Goal: Obtain resource: Obtain resource

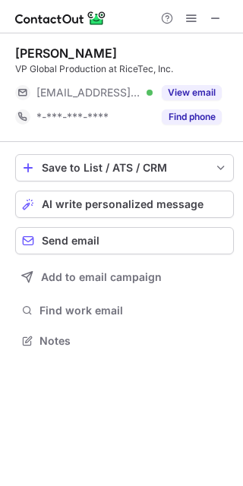
scroll to position [330, 243]
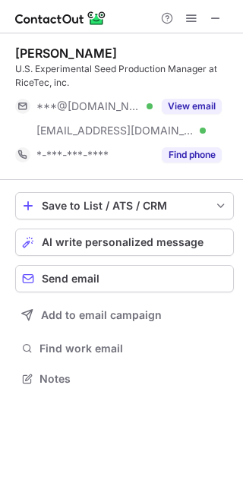
scroll to position [368, 243]
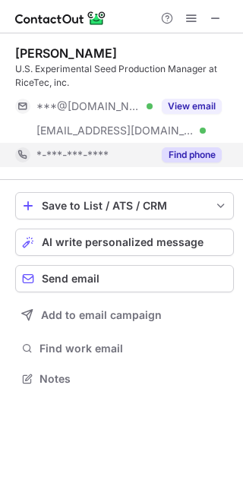
click at [175, 149] on button "Find phone" at bounding box center [192, 154] width 60 height 15
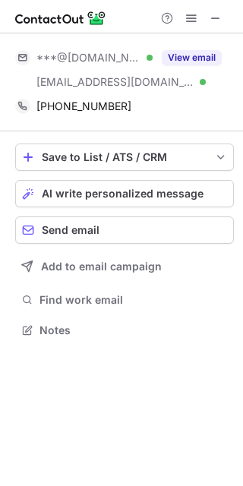
scroll to position [319, 243]
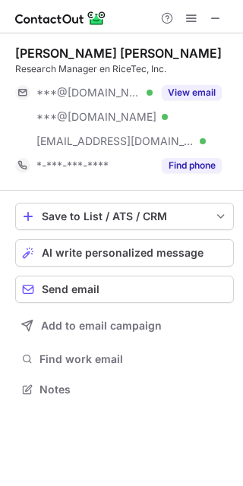
scroll to position [378, 243]
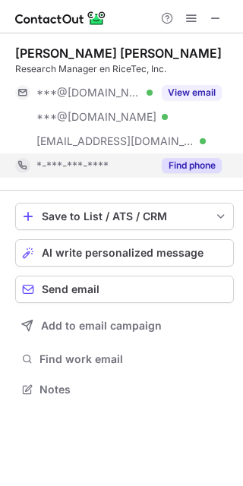
click at [186, 159] on button "Find phone" at bounding box center [192, 165] width 60 height 15
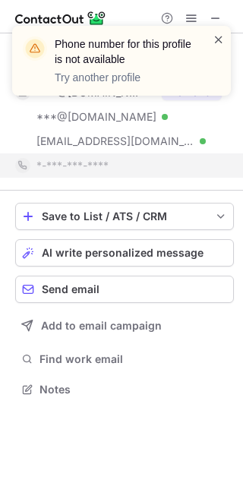
click at [218, 43] on span at bounding box center [218, 39] width 12 height 15
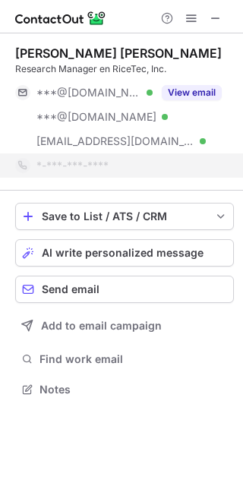
click at [216, 19] on div "Phone number for this profile is not available Try another profile" at bounding box center [121, 67] width 243 height 112
click at [216, 19] on div "Phone number for this profile is not available Try another profile" at bounding box center [121, 26] width 243 height 30
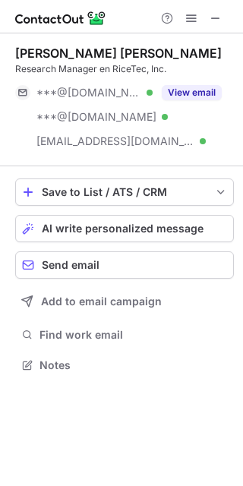
click at [216, 19] on span at bounding box center [215, 18] width 12 height 12
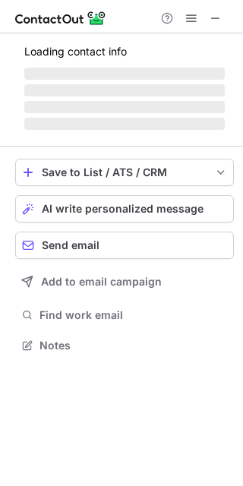
scroll to position [368, 243]
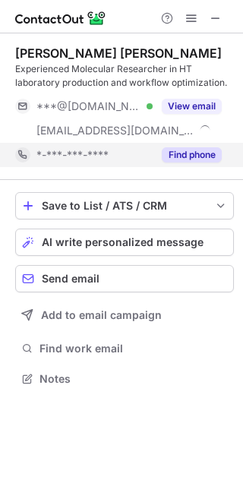
click at [165, 153] on button "Find phone" at bounding box center [192, 154] width 60 height 15
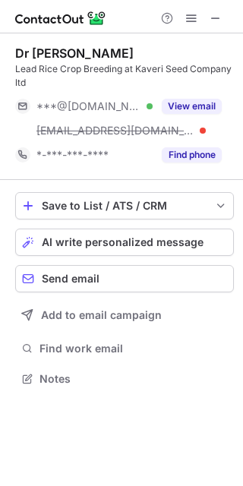
scroll to position [368, 243]
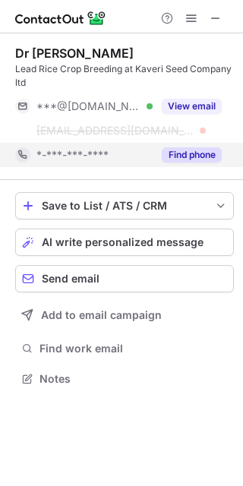
click at [177, 153] on button "Find phone" at bounding box center [192, 154] width 60 height 15
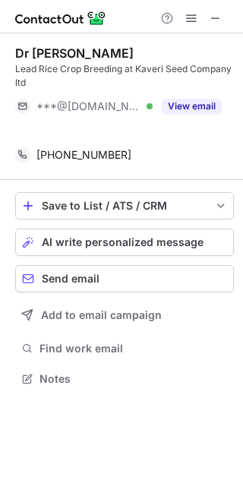
scroll to position [8, 8]
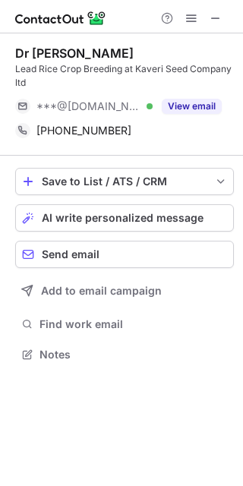
click at [225, 13] on div at bounding box center [191, 18] width 73 height 18
click at [222, 16] on button at bounding box center [215, 18] width 18 height 18
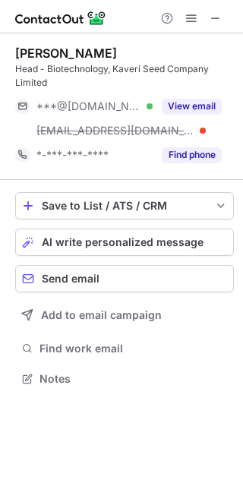
scroll to position [368, 243]
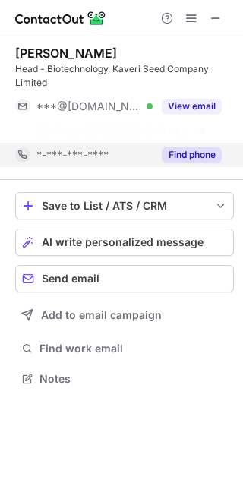
click at [183, 153] on button "Find phone" at bounding box center [192, 154] width 60 height 15
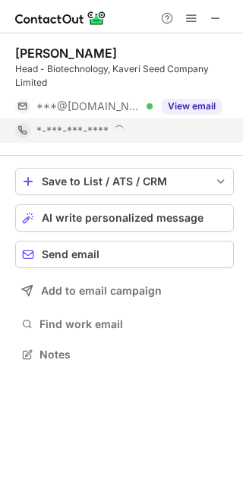
scroll to position [8, 8]
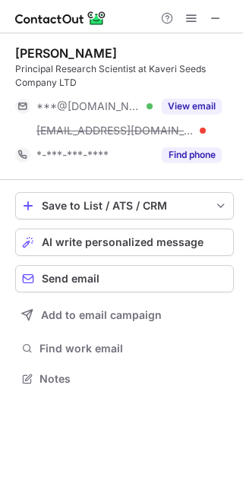
scroll to position [368, 243]
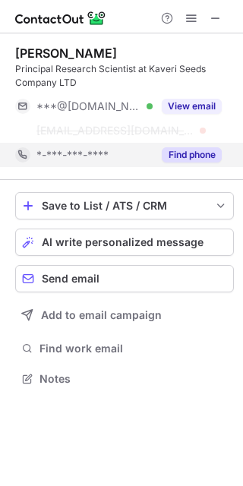
click at [184, 156] on button "Find phone" at bounding box center [192, 154] width 60 height 15
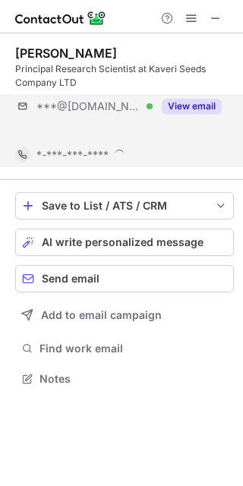
scroll to position [8, 8]
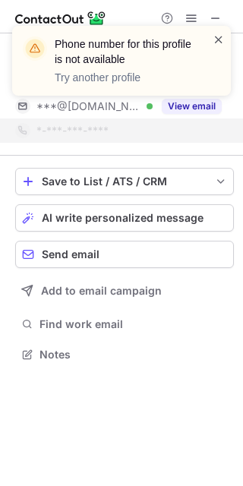
click at [217, 46] on span at bounding box center [218, 39] width 12 height 15
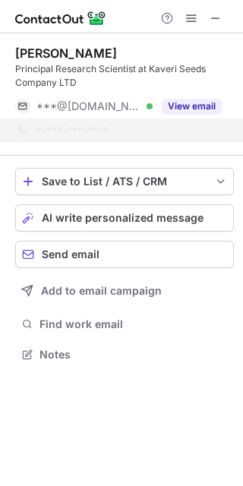
click at [218, 24] on div "Phone number for this profile is not available Try another profile" at bounding box center [121, 67] width 243 height 112
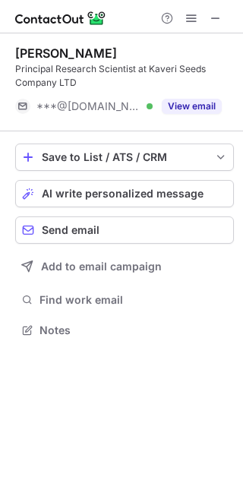
click at [218, 12] on div "Phone number for this profile is not available Try another profile" at bounding box center [121, 67] width 243 height 112
click at [220, 19] on span at bounding box center [215, 18] width 12 height 12
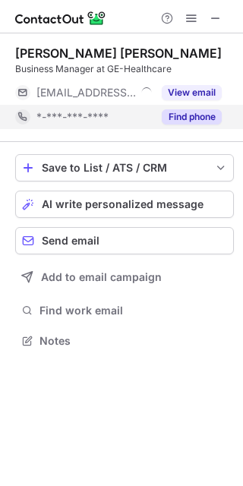
scroll to position [330, 243]
click at [191, 121] on button "Find phone" at bounding box center [192, 116] width 60 height 15
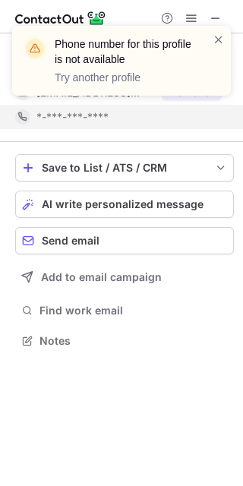
click at [217, 14] on div "Phone number for this profile is not available Try another profile" at bounding box center [121, 67] width 243 height 112
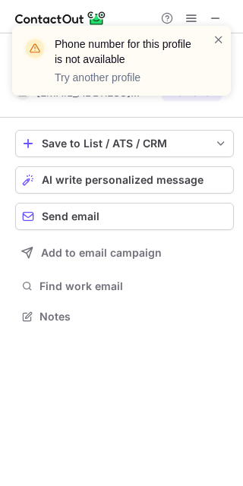
scroll to position [8, 8]
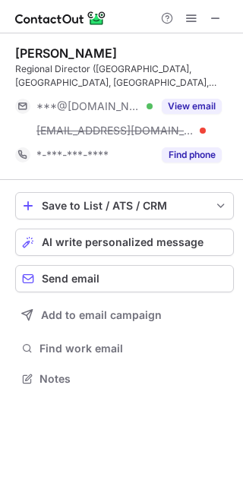
scroll to position [368, 243]
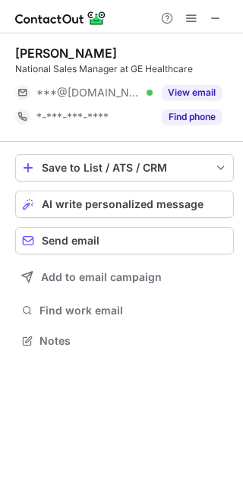
scroll to position [330, 243]
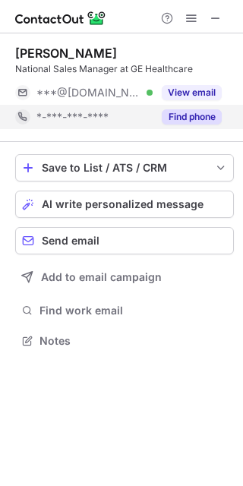
click at [184, 118] on button "Find phone" at bounding box center [192, 116] width 60 height 15
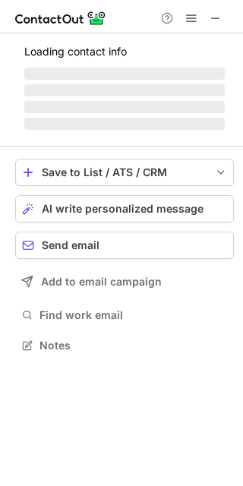
scroll to position [330, 243]
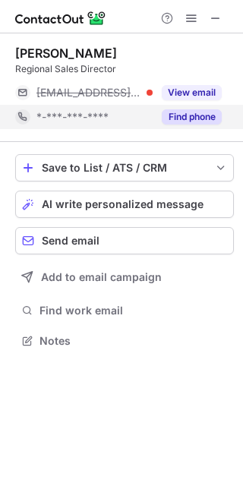
click at [200, 121] on button "Find phone" at bounding box center [192, 116] width 60 height 15
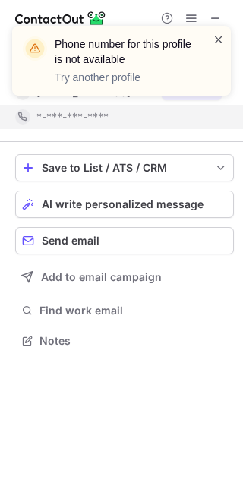
drag, startPoint x: 220, startPoint y: 20, endPoint x: 222, endPoint y: 36, distance: 15.3
click at [220, 21] on div "Phone number for this profile is not available Try another profile" at bounding box center [121, 67] width 243 height 112
click at [222, 36] on span at bounding box center [218, 39] width 12 height 15
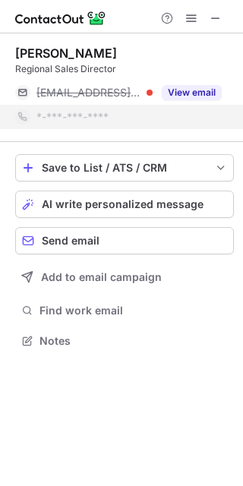
click at [216, 16] on div "Phone number for this profile is not available Try another profile" at bounding box center [121, 67] width 243 height 112
click at [216, 15] on div "Phone number for this profile is not available Try another profile" at bounding box center [121, 67] width 243 height 112
click at [215, 20] on div "Phone number for this profile is not available Try another profile" at bounding box center [121, 67] width 243 height 112
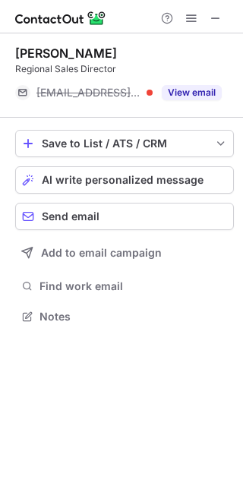
click at [215, 20] on span at bounding box center [215, 18] width 12 height 12
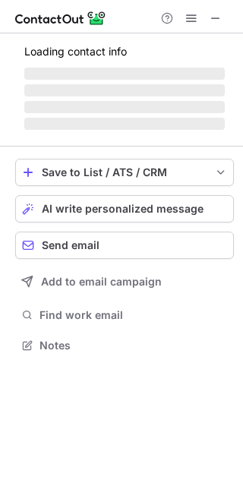
scroll to position [354, 243]
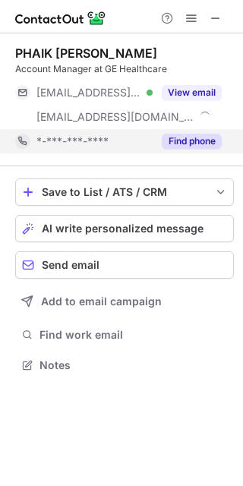
click at [184, 135] on button "Find phone" at bounding box center [192, 141] width 60 height 15
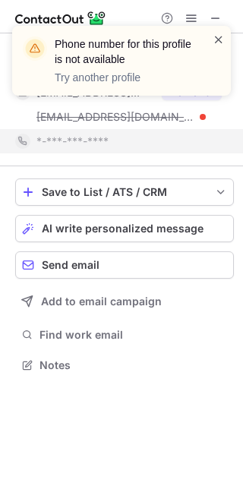
click at [215, 38] on span at bounding box center [218, 39] width 12 height 15
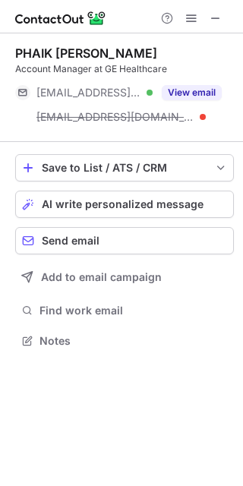
scroll to position [8, 8]
click at [214, 20] on span at bounding box center [215, 18] width 12 height 12
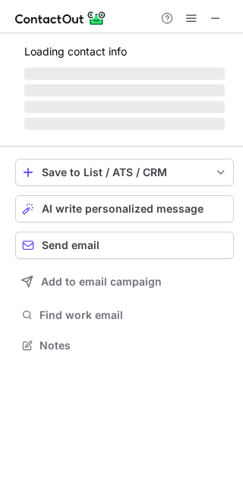
scroll to position [330, 243]
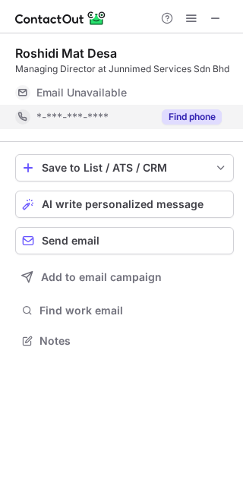
click at [189, 125] on div "Find phone" at bounding box center [187, 117] width 69 height 24
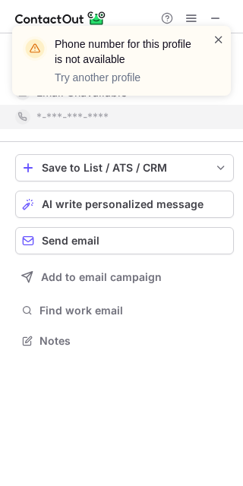
click at [219, 39] on span at bounding box center [218, 39] width 12 height 15
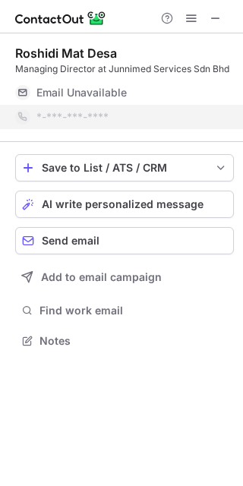
click at [219, 26] on div "Phone number for this profile is not available Try another profile" at bounding box center [121, 61] width 219 height 70
click at [217, 19] on div "Phone number for this profile is not available Try another profile" at bounding box center [121, 67] width 243 height 112
click at [217, 17] on div "Phone number for this profile is not available Try another profile" at bounding box center [121, 26] width 243 height 30
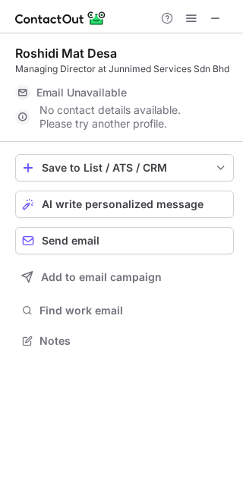
click at [217, 17] on span at bounding box center [215, 18] width 12 height 12
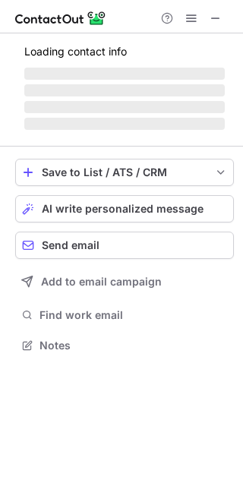
scroll to position [368, 243]
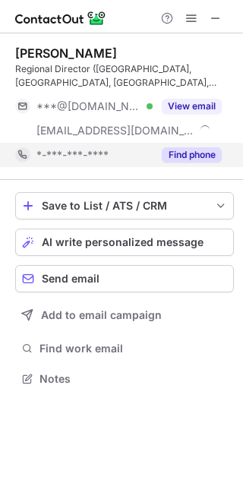
click at [205, 151] on button "Find phone" at bounding box center [192, 154] width 60 height 15
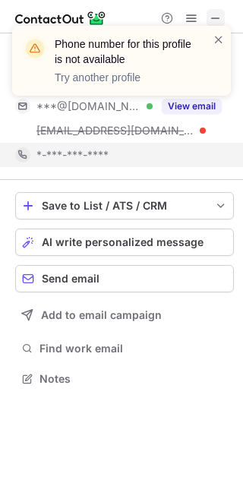
click at [221, 23] on div "Phone number for this profile is not available Try another profile Henry Lim Re…" at bounding box center [121, 243] width 243 height 486
click at [225, 38] on div "Phone number for this profile is not available Try another profile" at bounding box center [121, 61] width 219 height 70
click at [216, 38] on span at bounding box center [218, 39] width 12 height 15
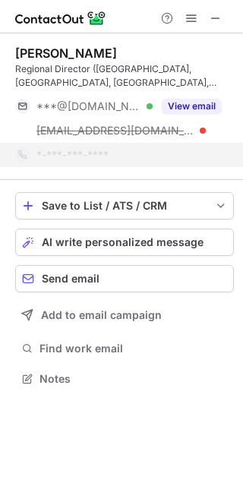
click at [218, 17] on div "Phone number for this profile is not available Try another profile" at bounding box center [121, 67] width 243 height 112
click at [219, 20] on div "Phone number for this profile is not available Try another profile" at bounding box center [121, 67] width 243 height 112
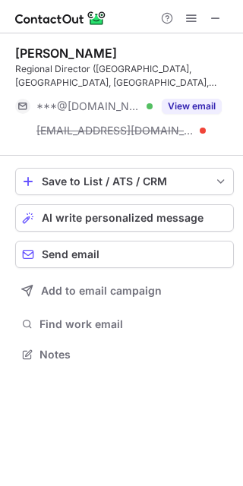
scroll to position [8, 8]
click at [219, 20] on span at bounding box center [215, 18] width 12 height 12
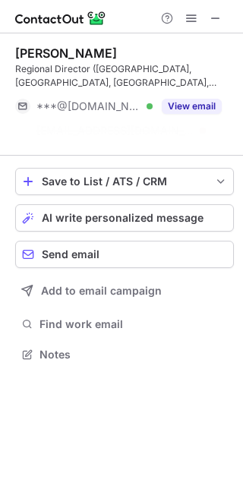
scroll to position [319, 243]
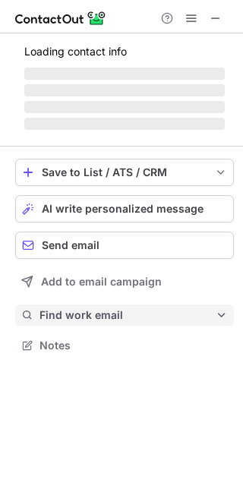
scroll to position [330, 243]
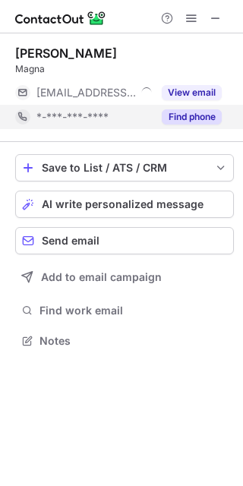
click at [200, 127] on div "Find phone" at bounding box center [187, 117] width 69 height 24
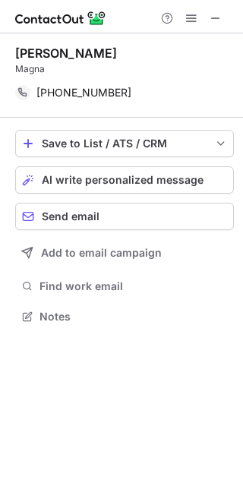
scroll to position [8, 8]
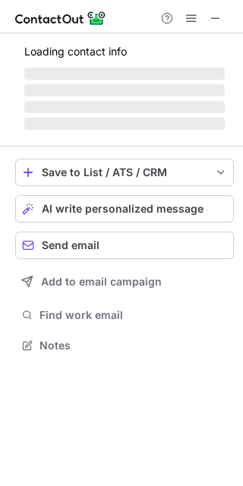
scroll to position [330, 243]
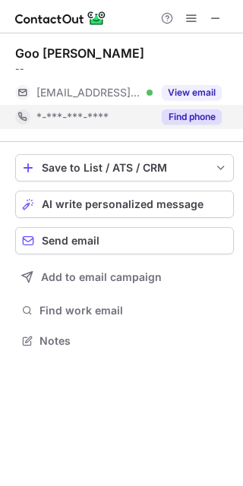
click at [192, 115] on button "Find phone" at bounding box center [192, 116] width 60 height 15
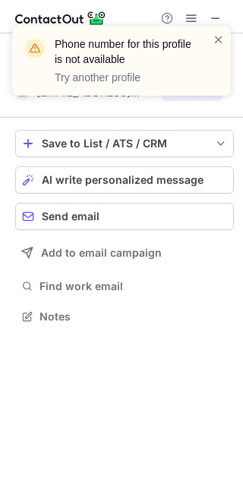
scroll to position [8, 8]
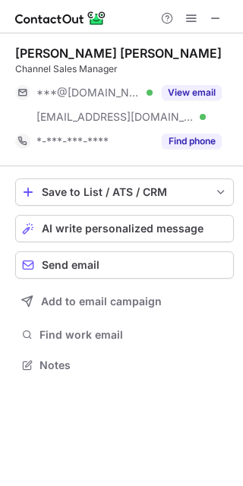
scroll to position [354, 243]
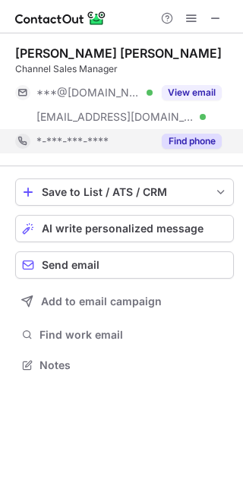
click at [165, 146] on div "Find phone" at bounding box center [187, 141] width 69 height 24
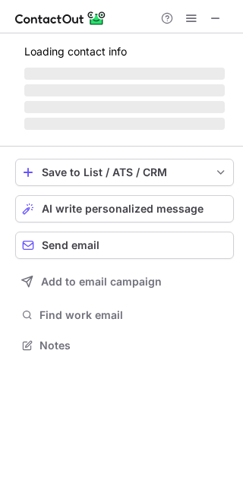
scroll to position [354, 243]
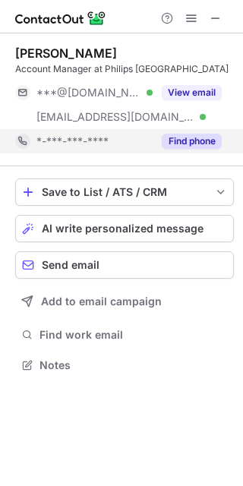
click at [175, 137] on button "Find phone" at bounding box center [192, 141] width 60 height 15
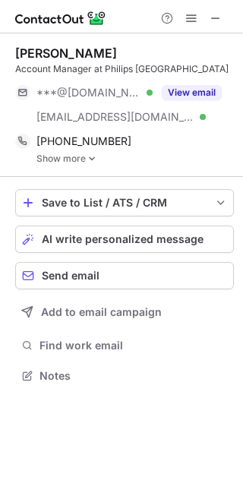
scroll to position [364, 243]
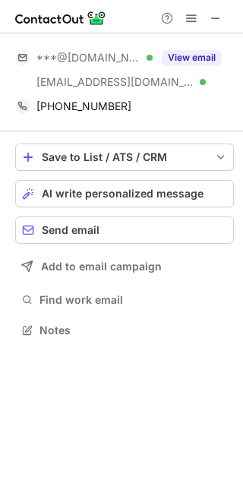
scroll to position [319, 243]
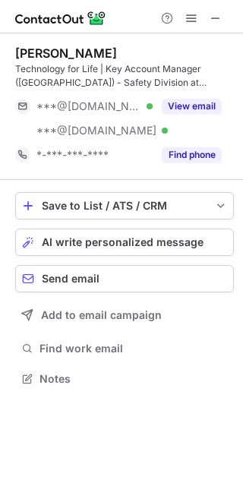
scroll to position [368, 243]
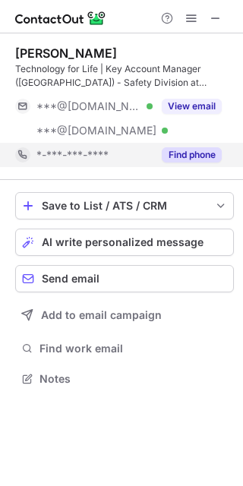
click at [168, 160] on button "Find phone" at bounding box center [192, 154] width 60 height 15
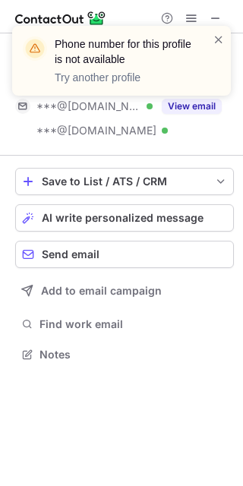
scroll to position [8, 8]
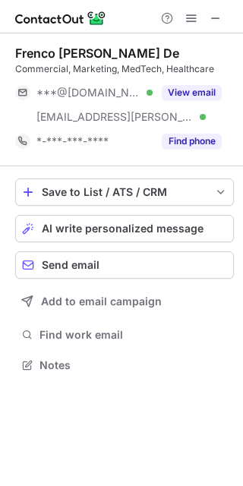
scroll to position [354, 243]
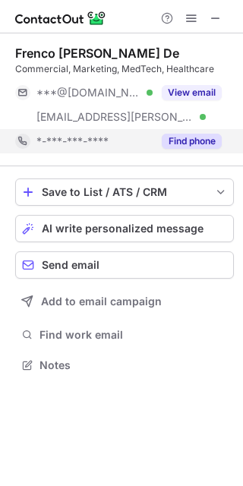
click at [171, 142] on button "Find phone" at bounding box center [192, 141] width 60 height 15
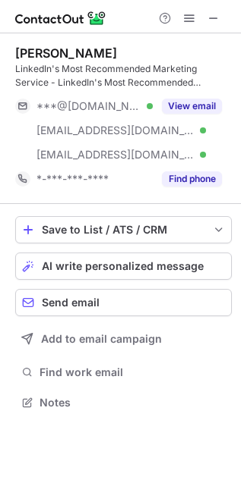
scroll to position [392, 241]
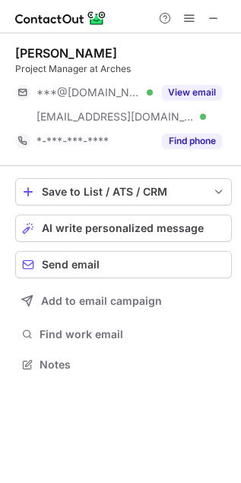
scroll to position [354, 241]
